Goal: Information Seeking & Learning: Find specific fact

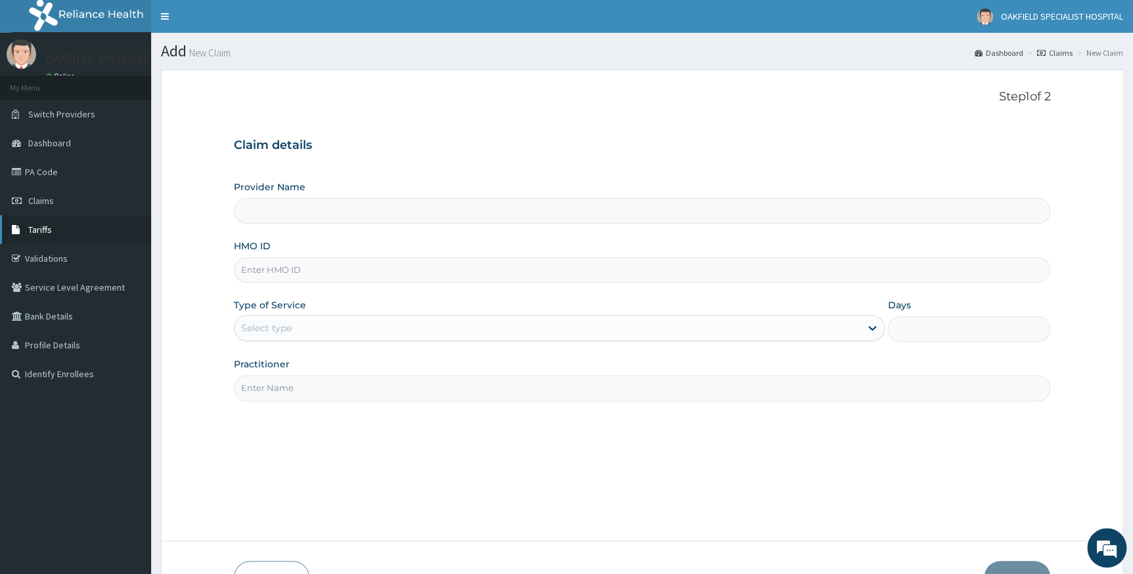
click at [33, 231] on span "Tariffs" at bounding box center [40, 230] width 24 height 12
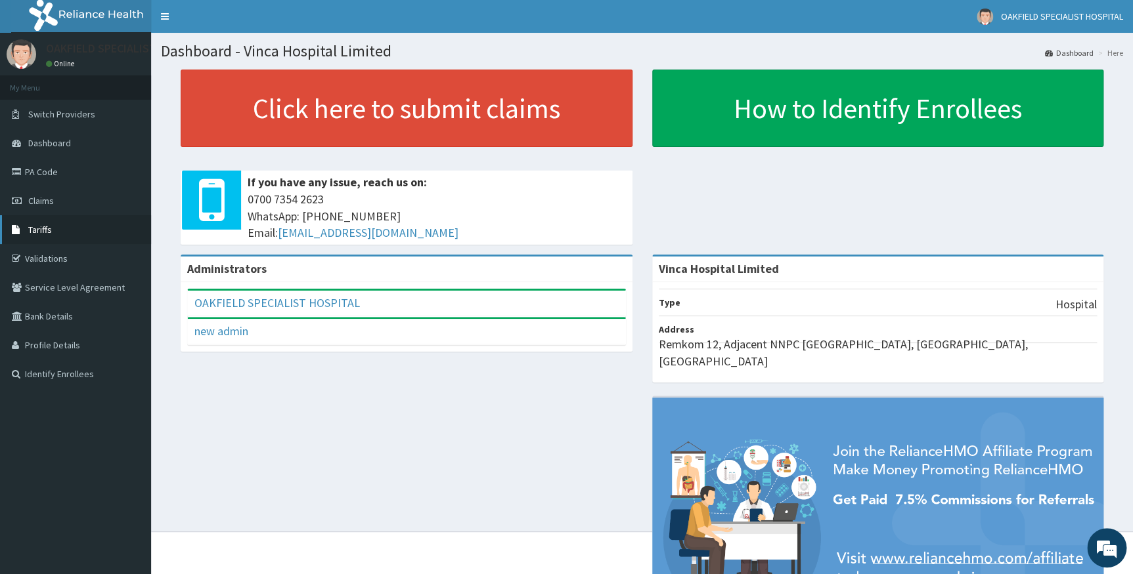
click at [55, 234] on link "Tariffs" at bounding box center [75, 229] width 151 height 29
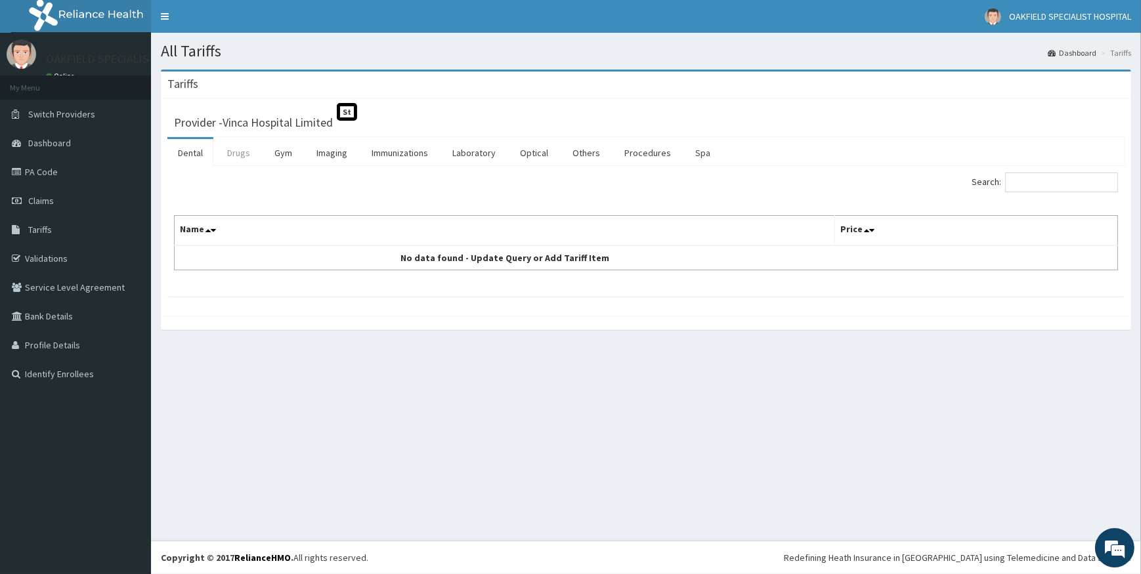
click at [234, 150] on link "Drugs" at bounding box center [239, 153] width 44 height 28
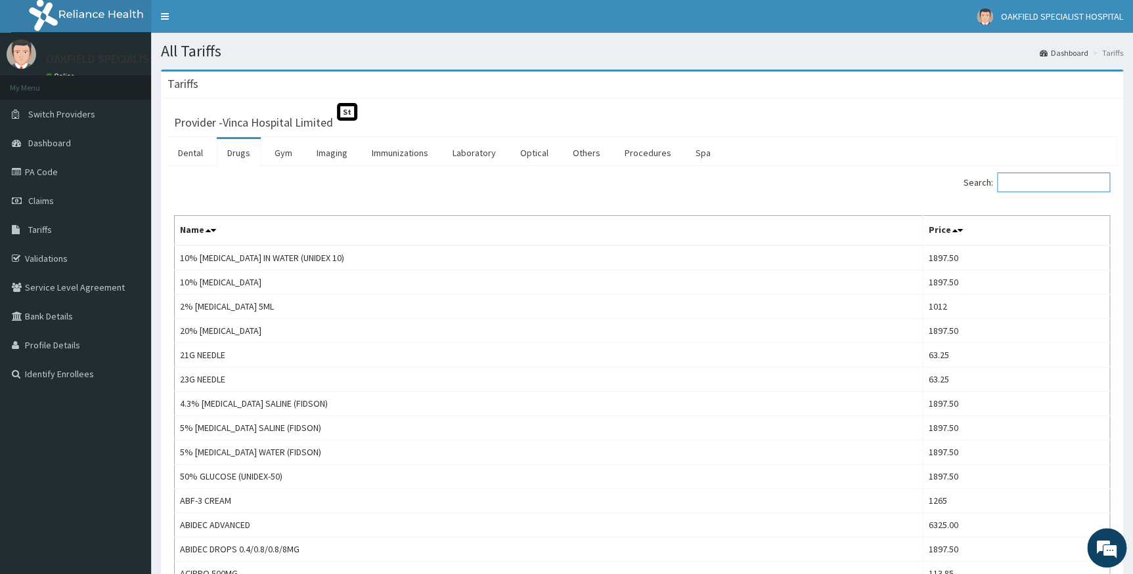
click at [1026, 184] on input "Search:" at bounding box center [1053, 183] width 113 height 20
paste input "SFA/10126/A"
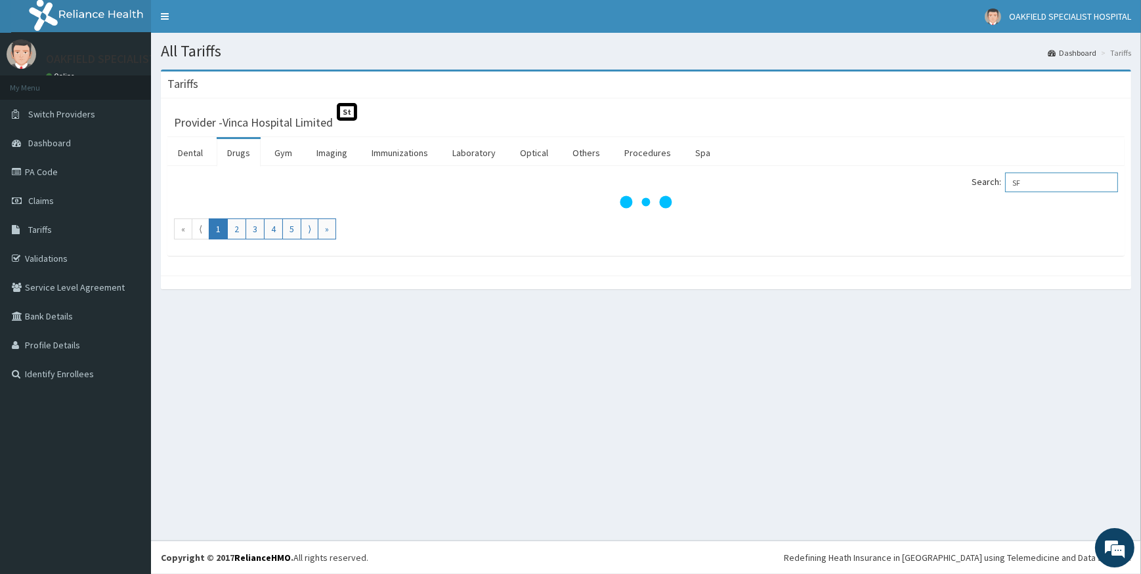
type input "S"
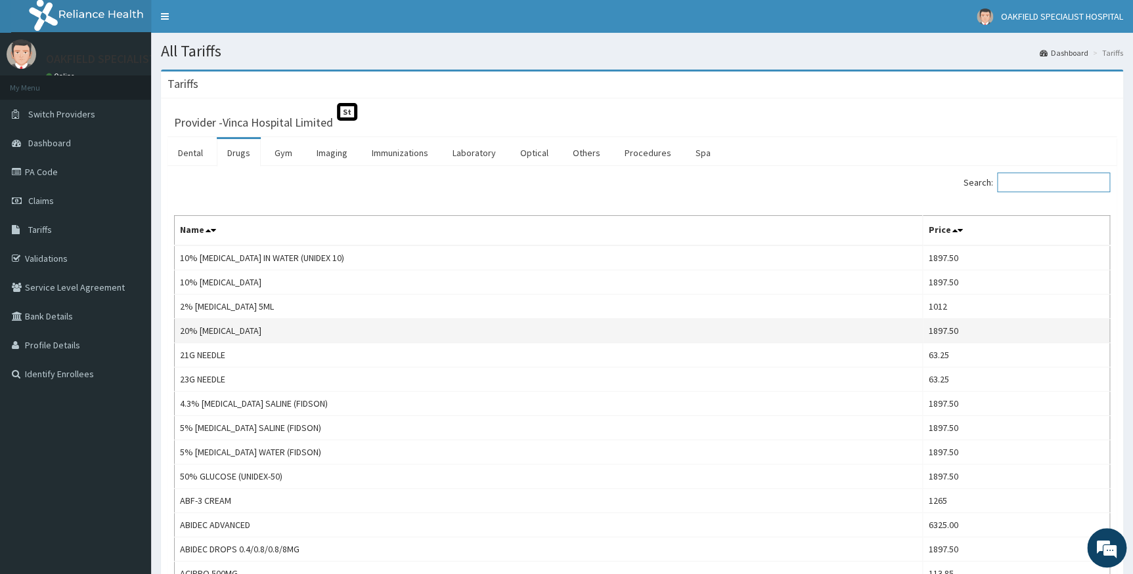
paste input "LEVOFEM"
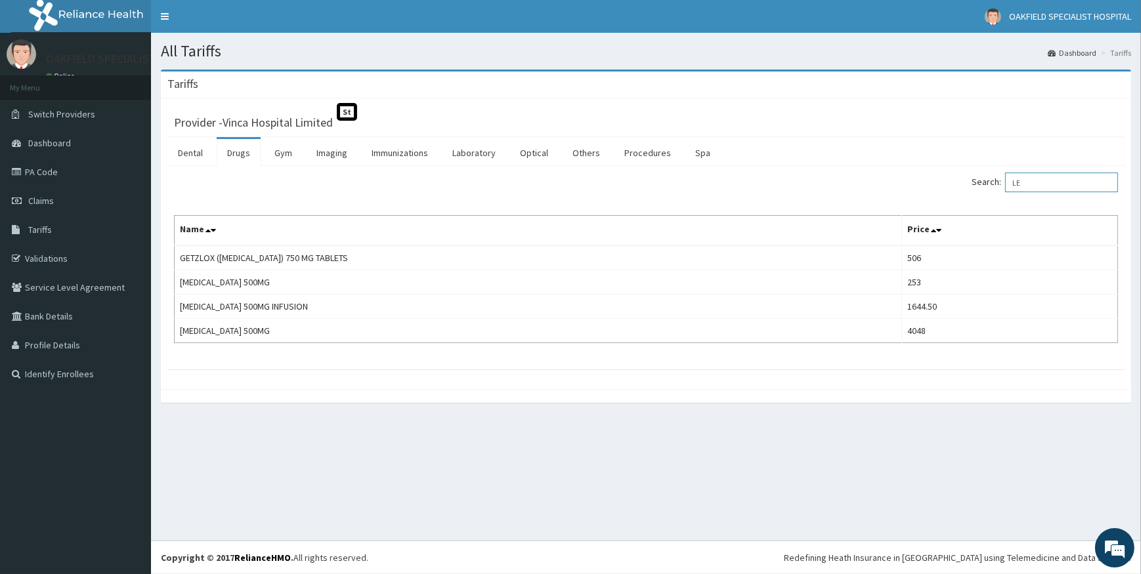
type input "L"
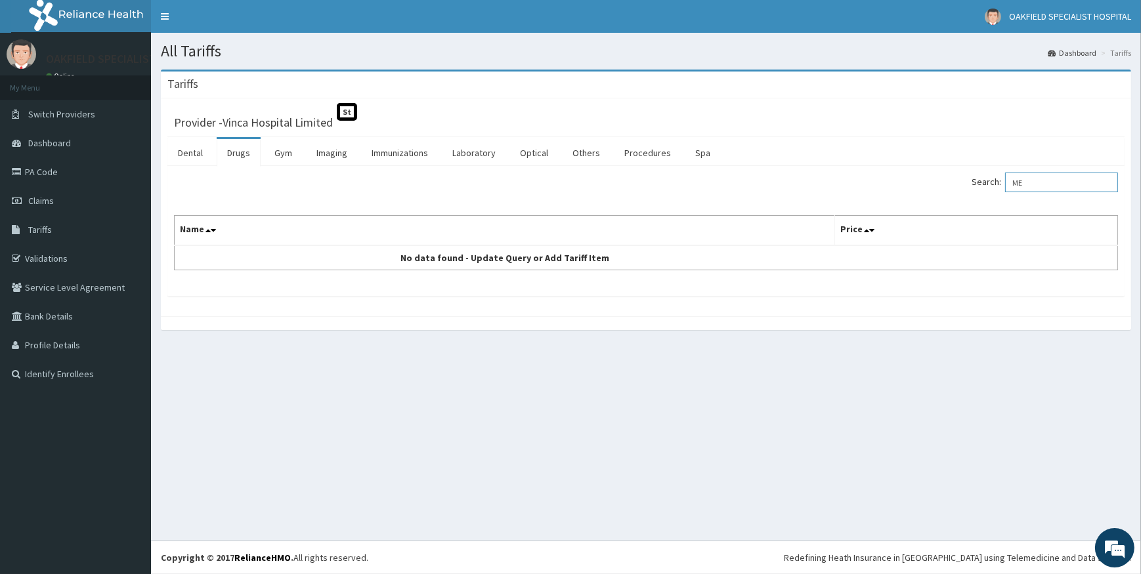
type input "M"
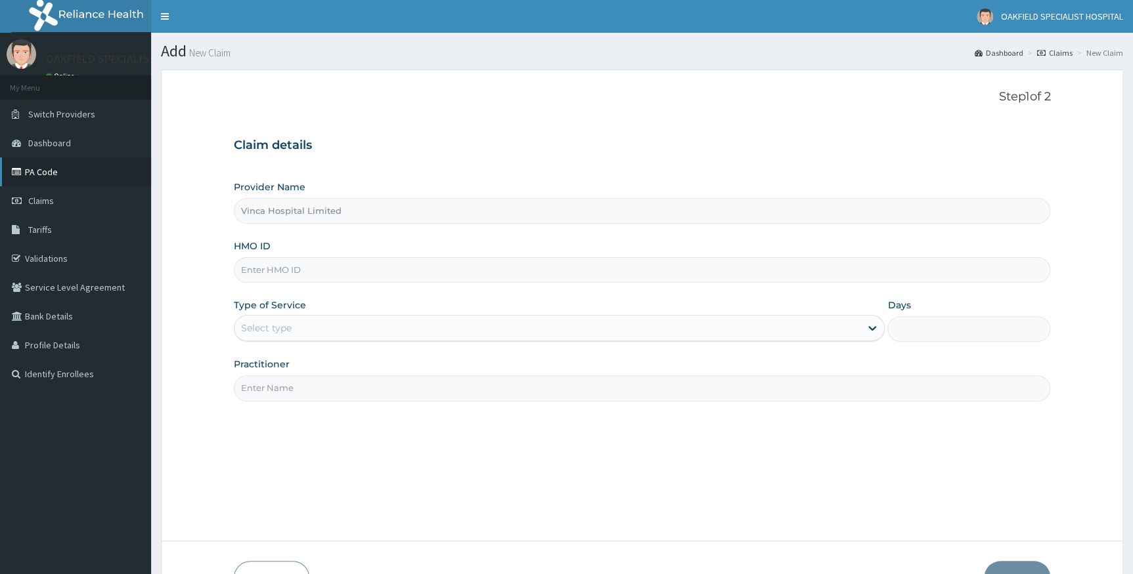
click at [51, 167] on link "PA Code" at bounding box center [75, 172] width 151 height 29
